Goal: Task Accomplishment & Management: Use online tool/utility

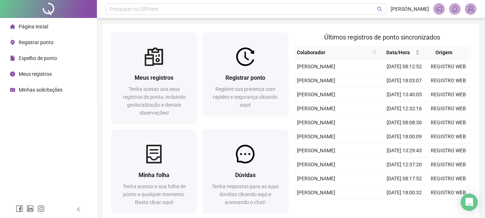
click at [250, 86] on span "Registre sua presença com rapidez e segurança clicando aqui!" at bounding box center [245, 97] width 65 height 22
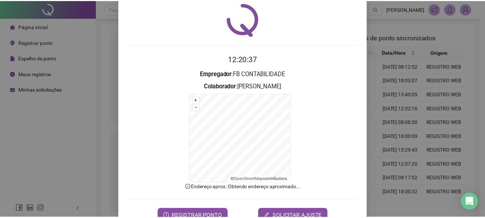
scroll to position [45, 0]
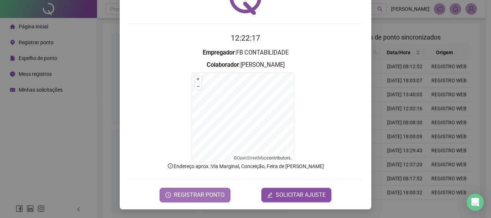
click at [190, 196] on span "REGISTRAR PONTO" at bounding box center [199, 195] width 51 height 9
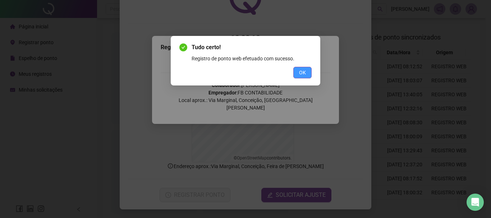
click at [309, 73] on button "OK" at bounding box center [302, 72] width 18 height 11
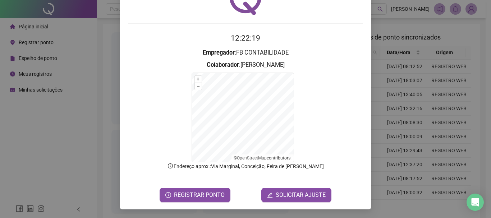
click at [68, 146] on div "Registro de ponto web 12:22:19 Empregador : FB CONTABILIDADE Colaborador : [PER…" at bounding box center [245, 109] width 491 height 218
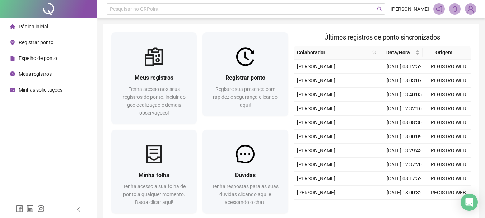
click at [41, 94] on div "Minhas solicitações" at bounding box center [36, 90] width 52 height 14
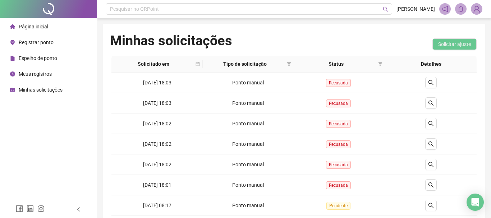
click at [66, 28] on li "Página inicial" at bounding box center [48, 26] width 94 height 14
